Goal: Communication & Community: Answer question/provide support

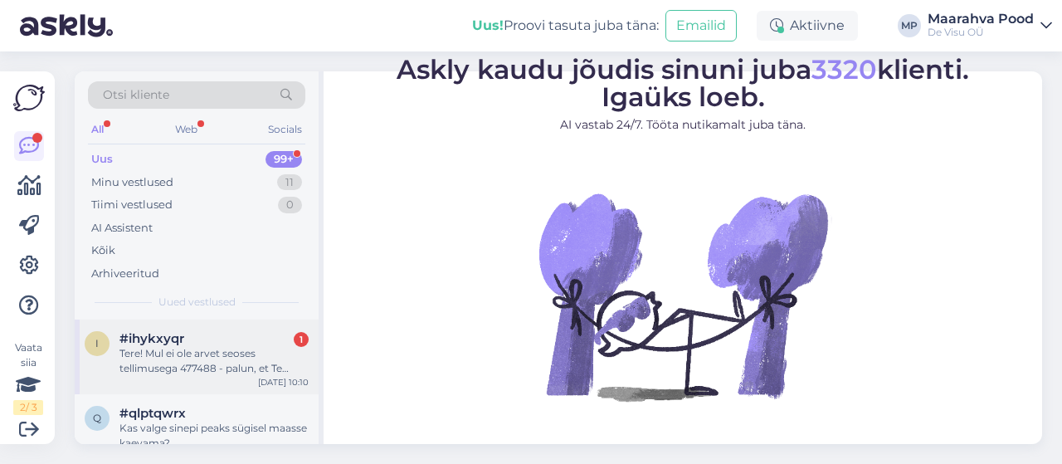
click at [182, 341] on span "#ihykxyqr" at bounding box center [151, 338] width 65 height 15
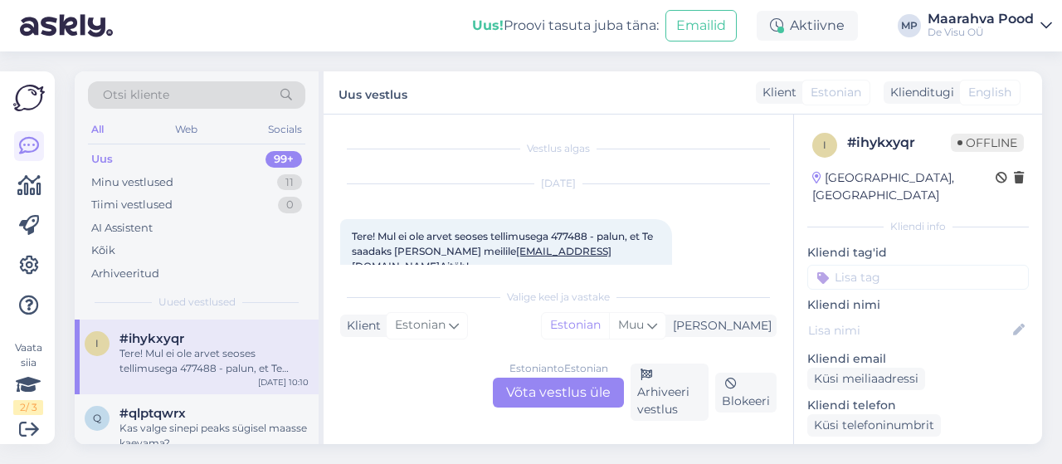
scroll to position [35, 0]
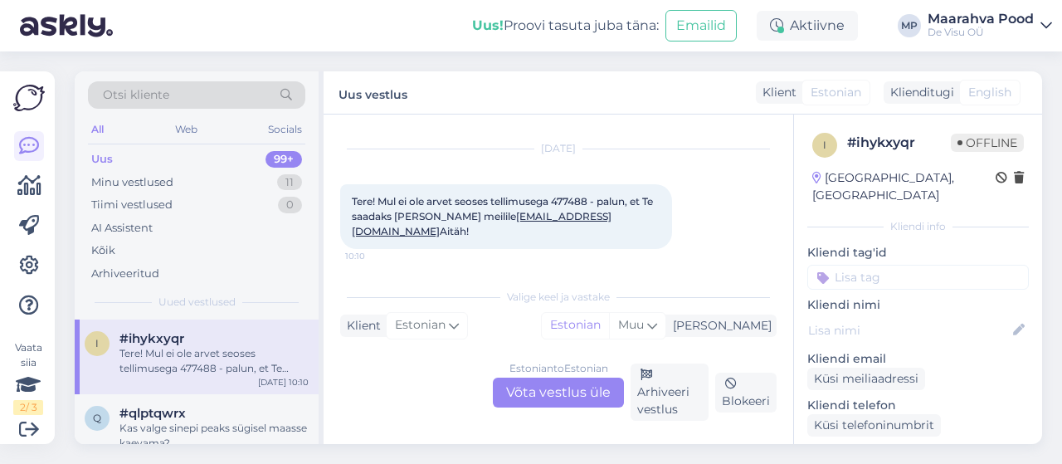
click at [569, 391] on div "Estonian to Estonian Võta vestlus üle" at bounding box center [558, 392] width 131 height 30
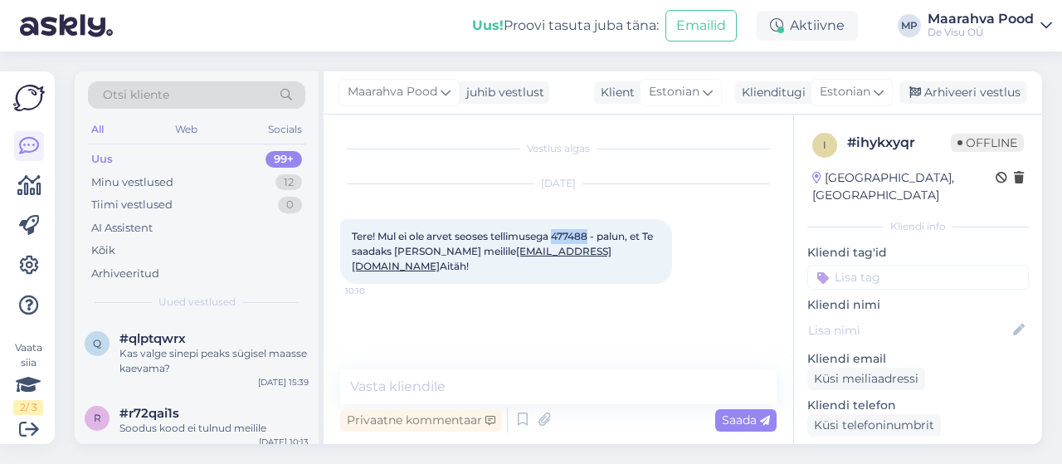
drag, startPoint x: 592, startPoint y: 236, endPoint x: 558, endPoint y: 231, distance: 34.3
click at [558, 231] on span "Tere! Mul ei ole arvet seoses tellimusega 477488 - palun, et Te saadaks [PERSON…" at bounding box center [504, 251] width 304 height 42
copy span "477488"
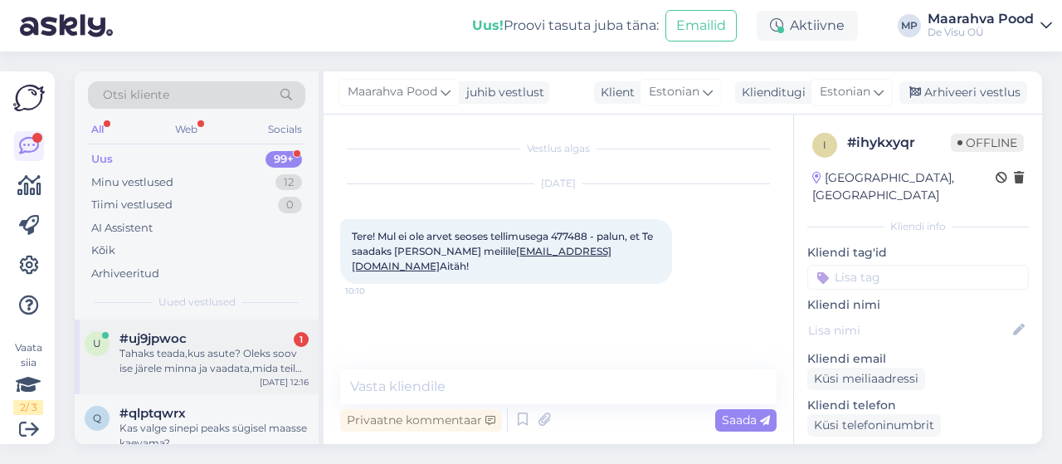
click at [254, 347] on div "Tahaks teada,kus asute? Oleks soov ise järele minna ja vaadata,mida teil pakkud…" at bounding box center [213, 361] width 189 height 30
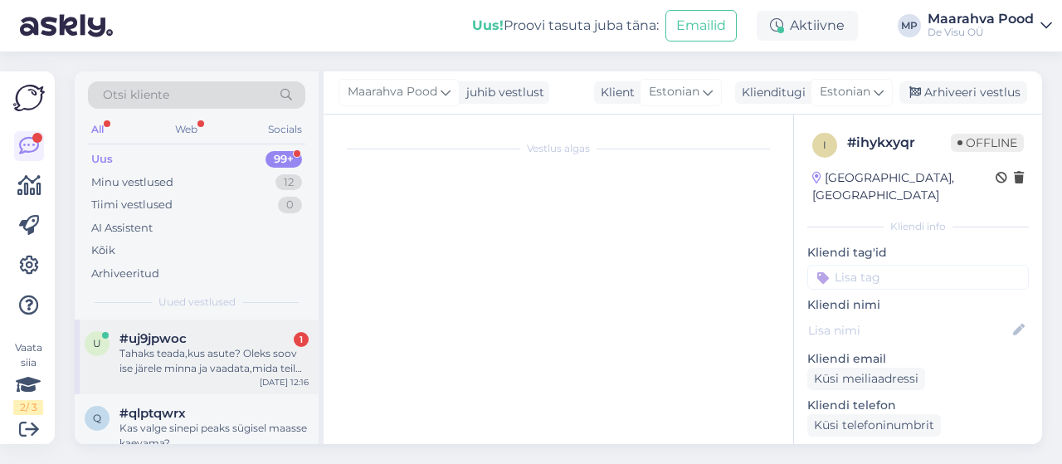
scroll to position [35, 0]
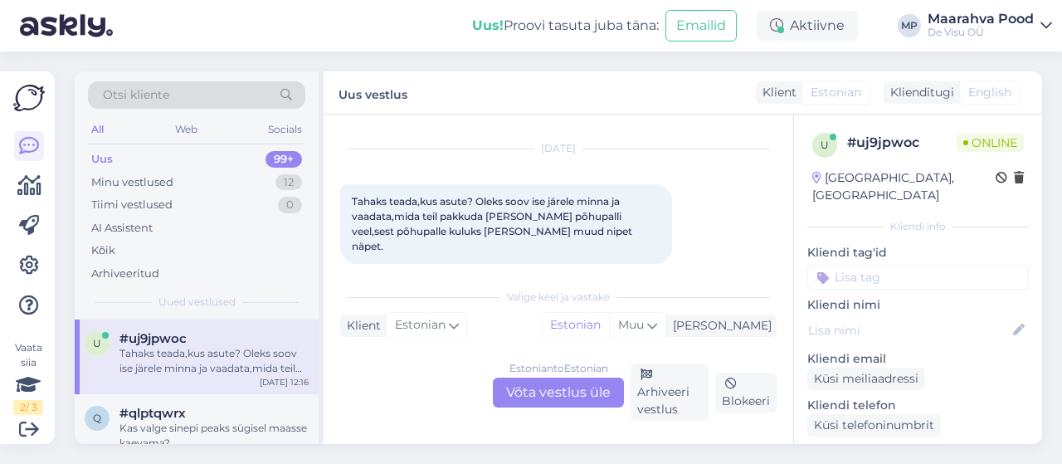
click at [522, 392] on div "Estonian to Estonian Võta vestlus üle" at bounding box center [558, 392] width 131 height 30
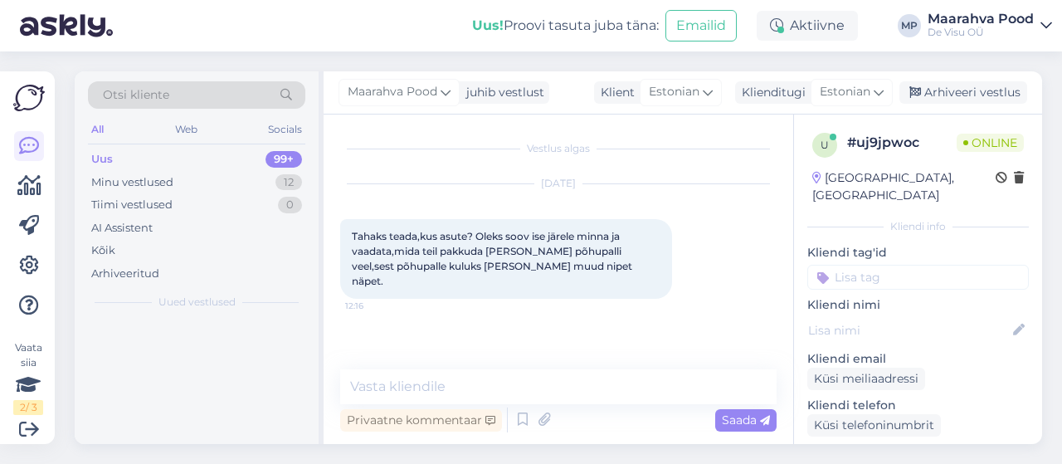
scroll to position [0, 0]
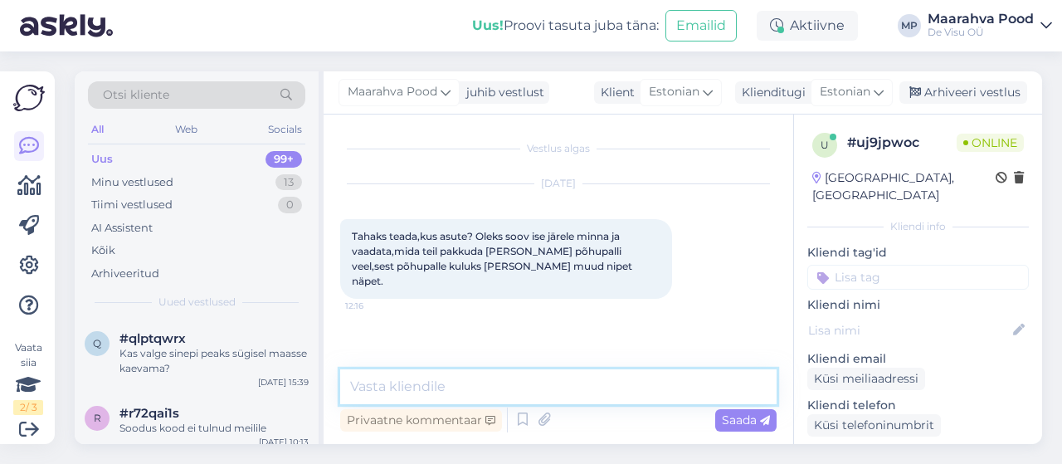
click at [436, 381] on textarea at bounding box center [558, 386] width 436 height 35
type textarea "Tere. Meil on [PERSON_NAME] põhupakid müüa."
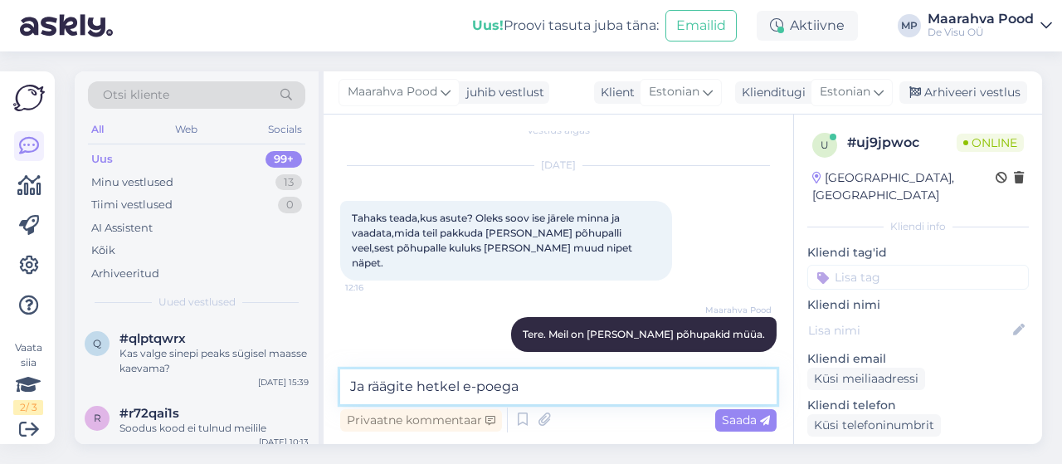
type textarea "Ja räägite hetkel e-poega."
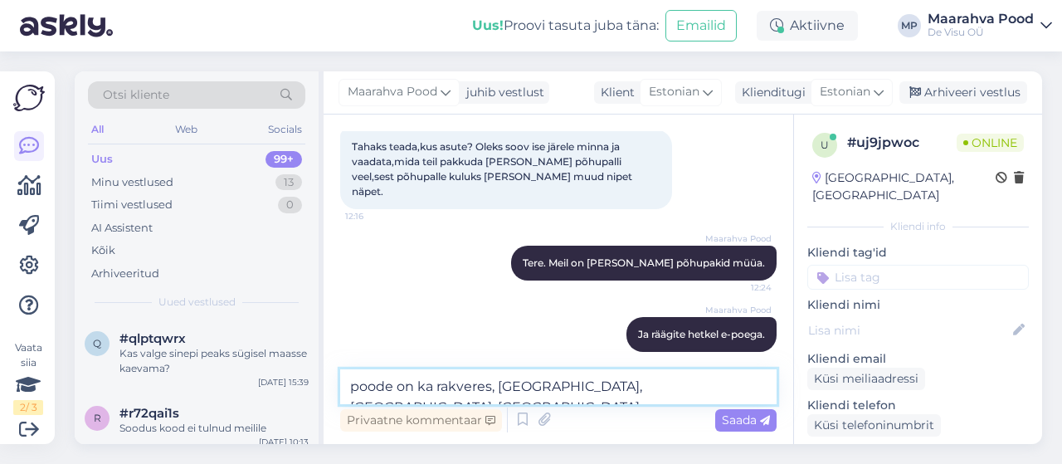
type textarea "poode on ka rakveres, [GEOGRAPHIC_DATA], [GEOGRAPHIC_DATA], [GEOGRAPHIC_DATA], …"
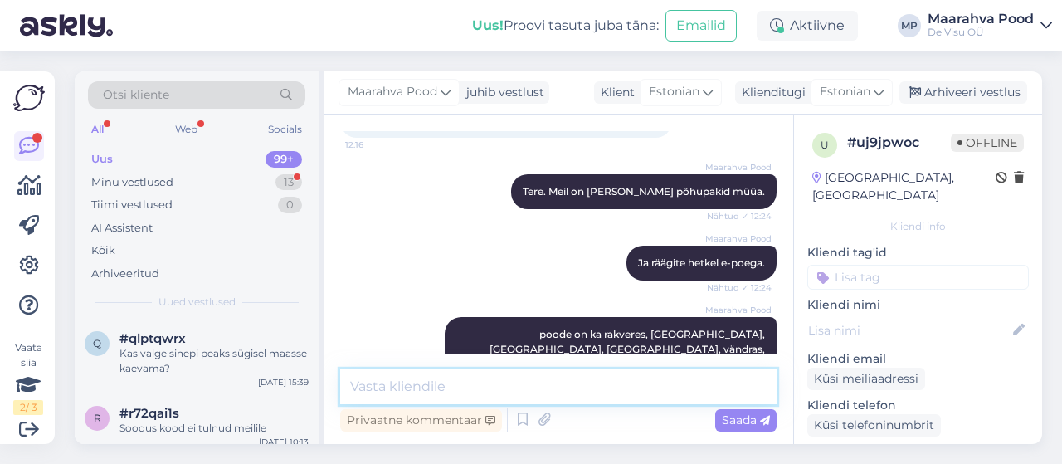
scroll to position [247, 0]
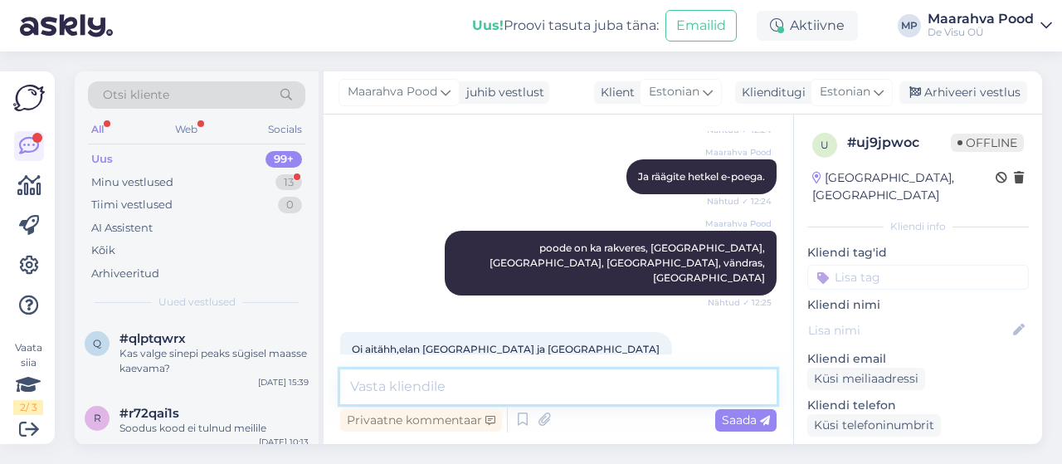
click at [445, 385] on textarea at bounding box center [558, 386] width 436 height 35
type textarea ":)"
